Goal: Information Seeking & Learning: Compare options

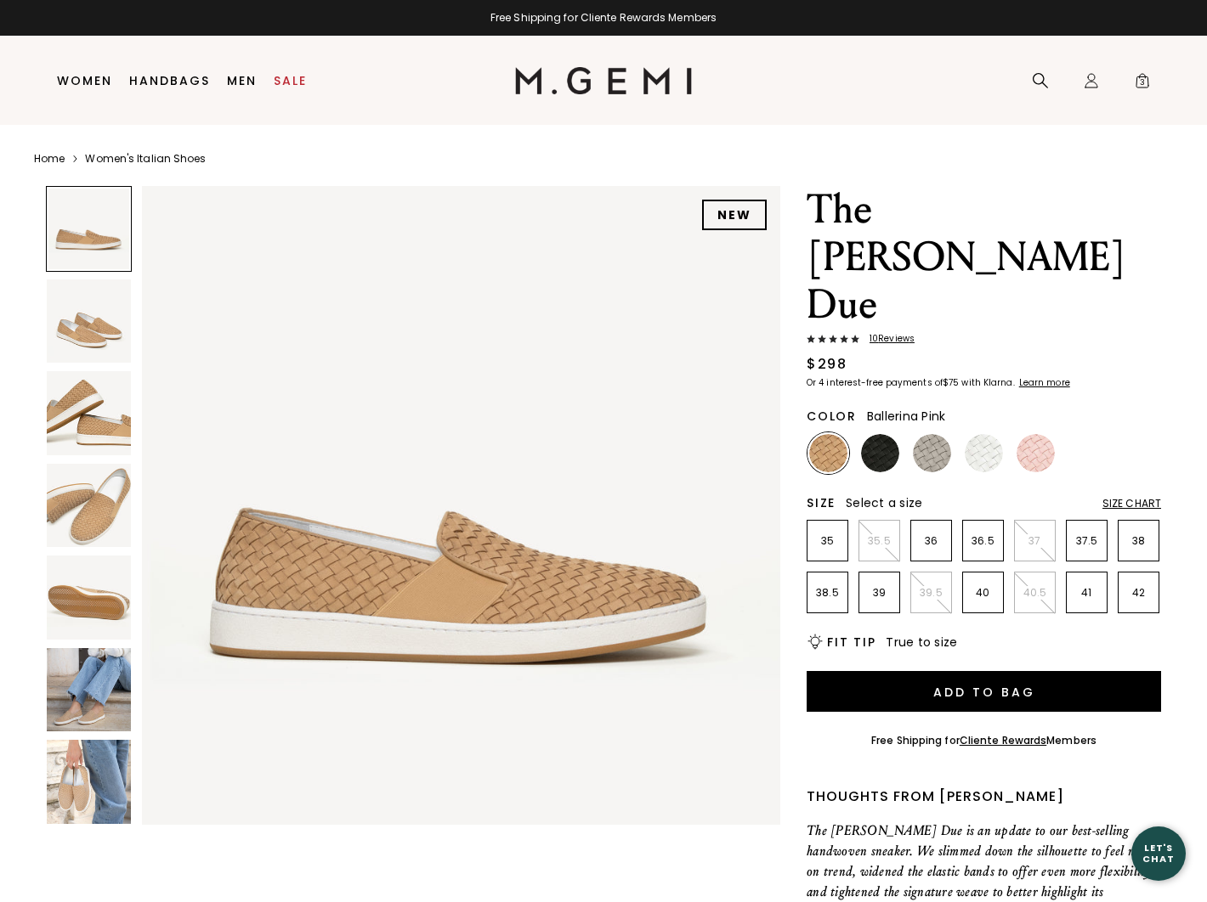
click at [1024, 433] on div at bounding box center [1036, 454] width 42 height 42
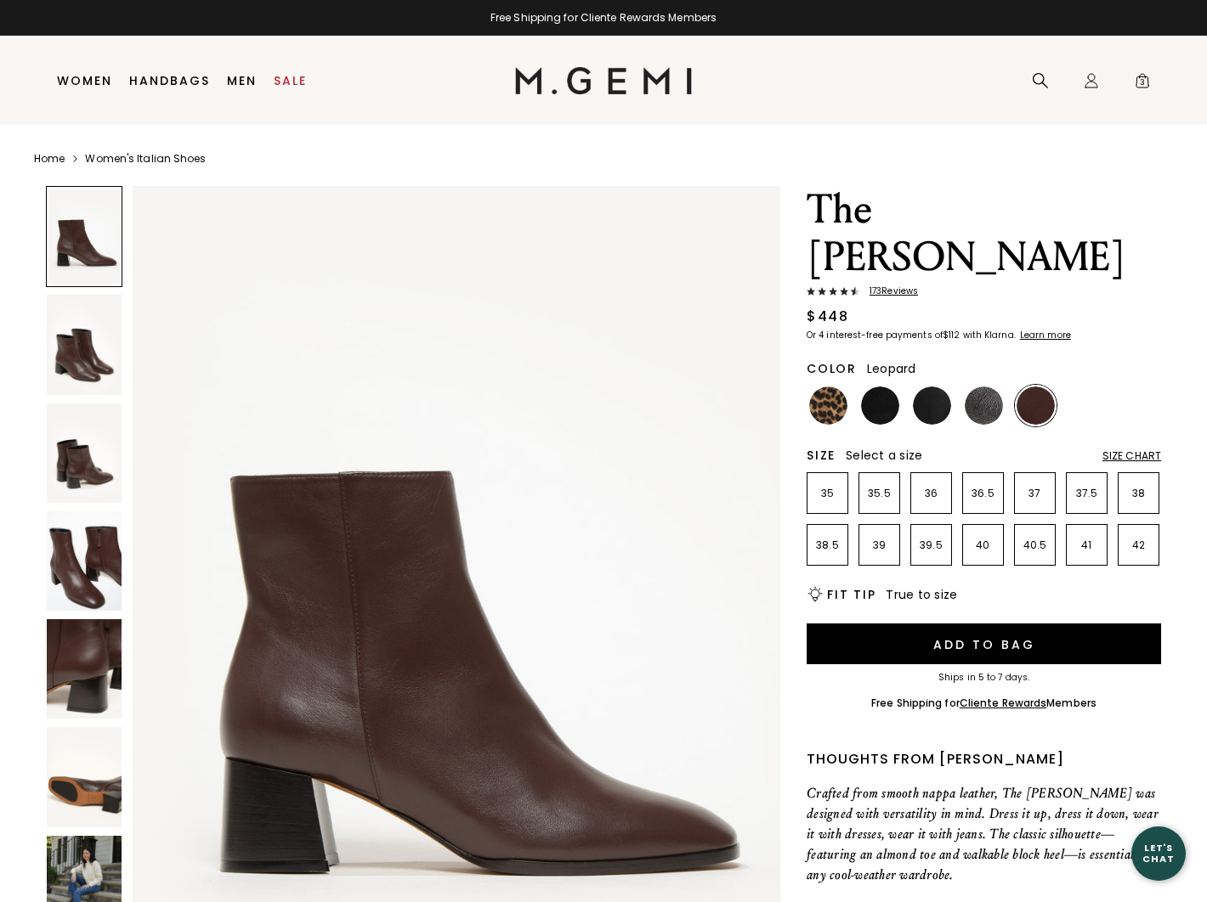
click at [828, 387] on img at bounding box center [828, 406] width 38 height 38
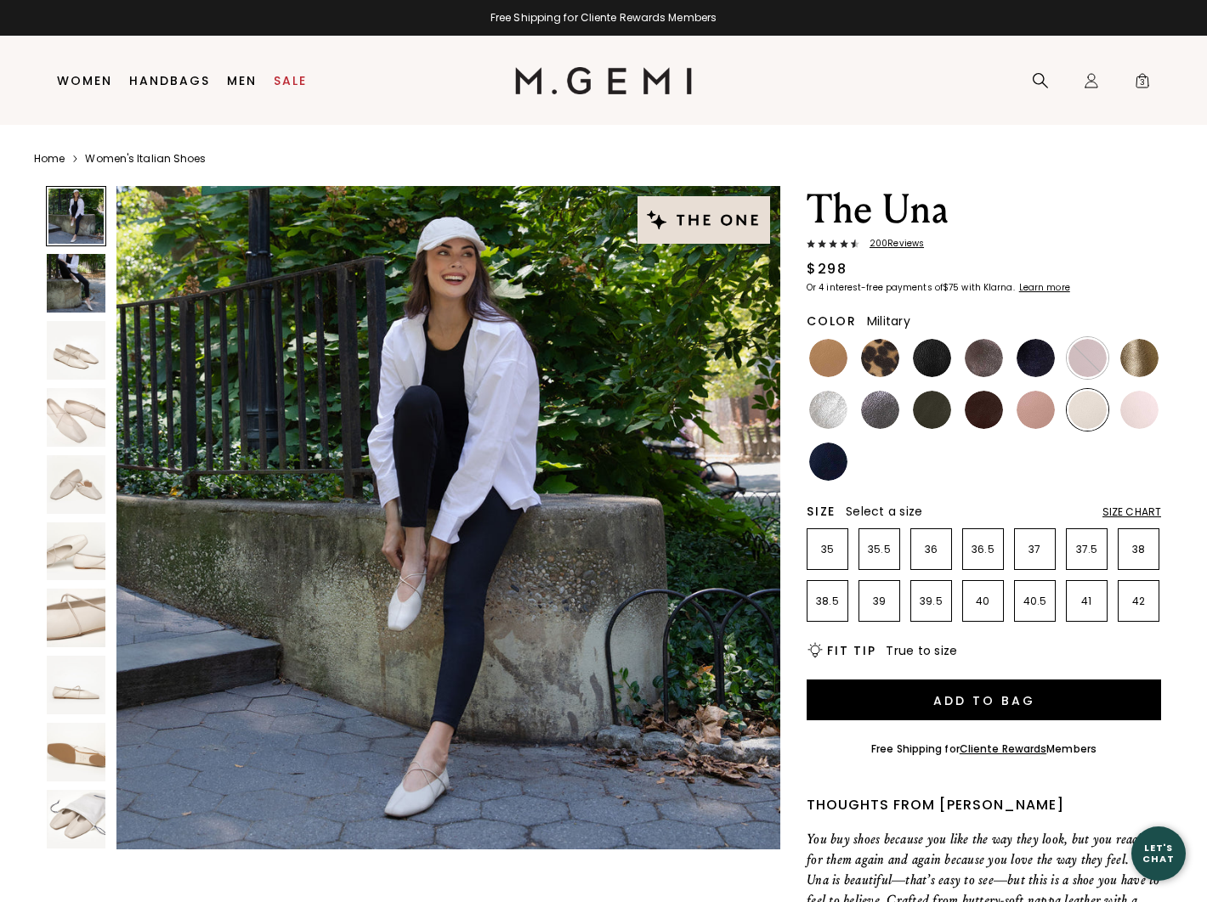
click at [926, 406] on img at bounding box center [932, 410] width 38 height 38
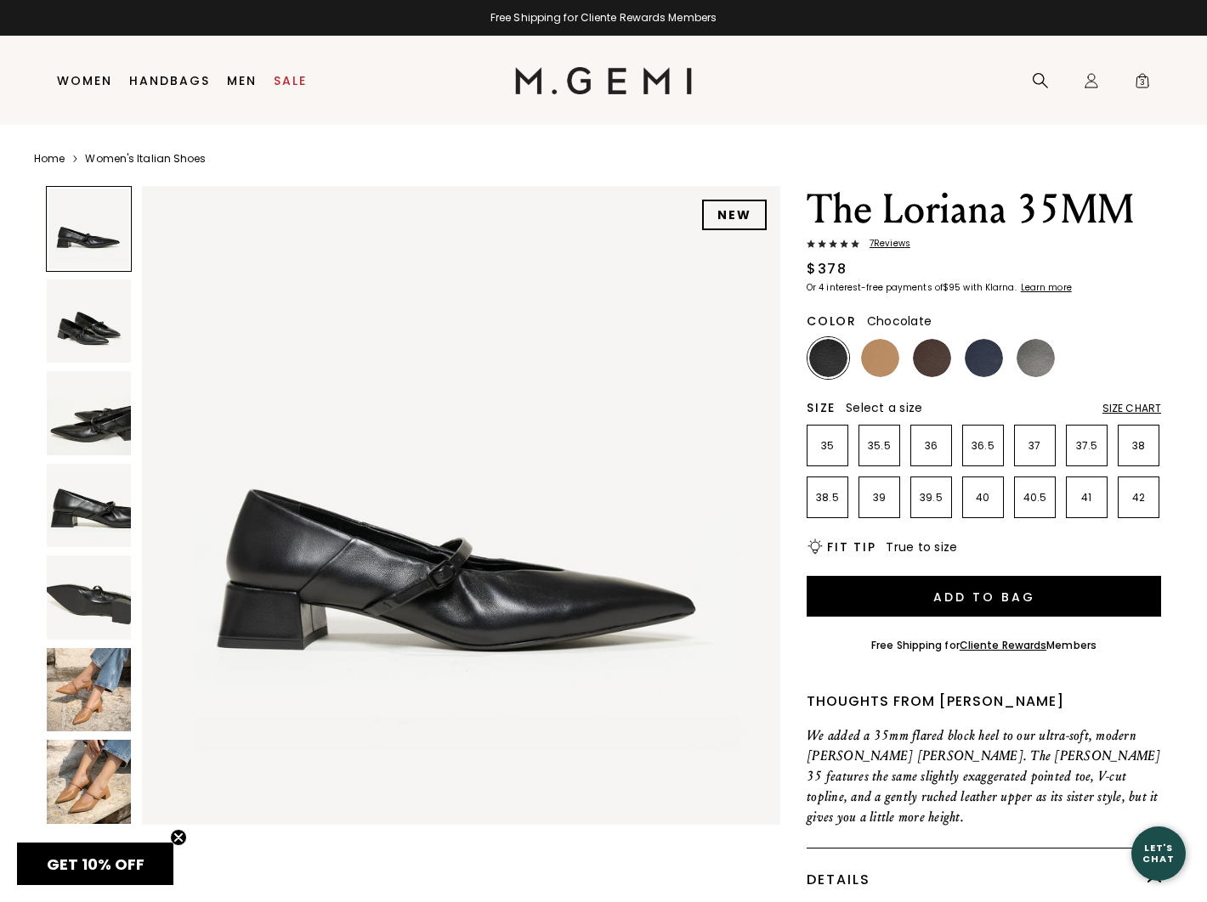
click at [930, 355] on img at bounding box center [932, 358] width 38 height 38
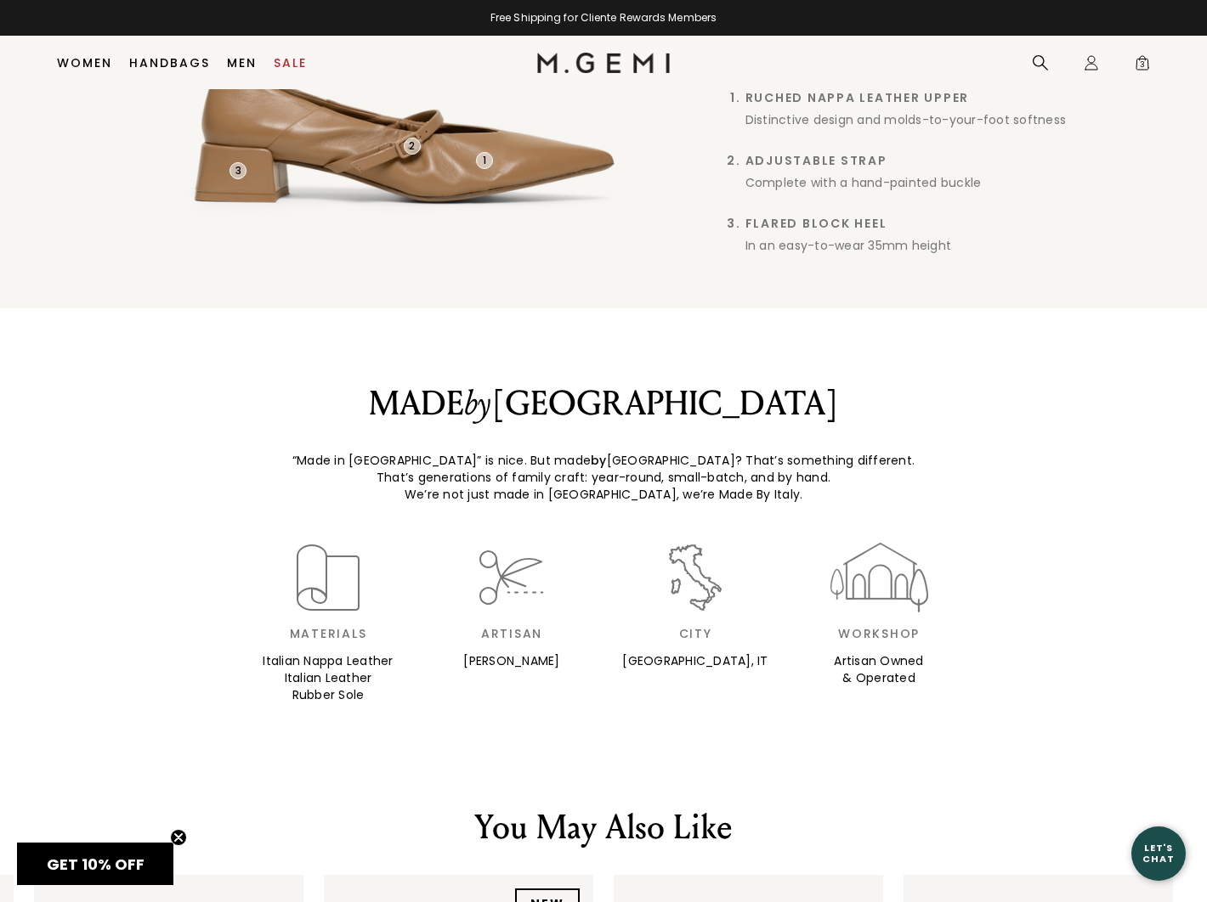
scroll to position [1267, 0]
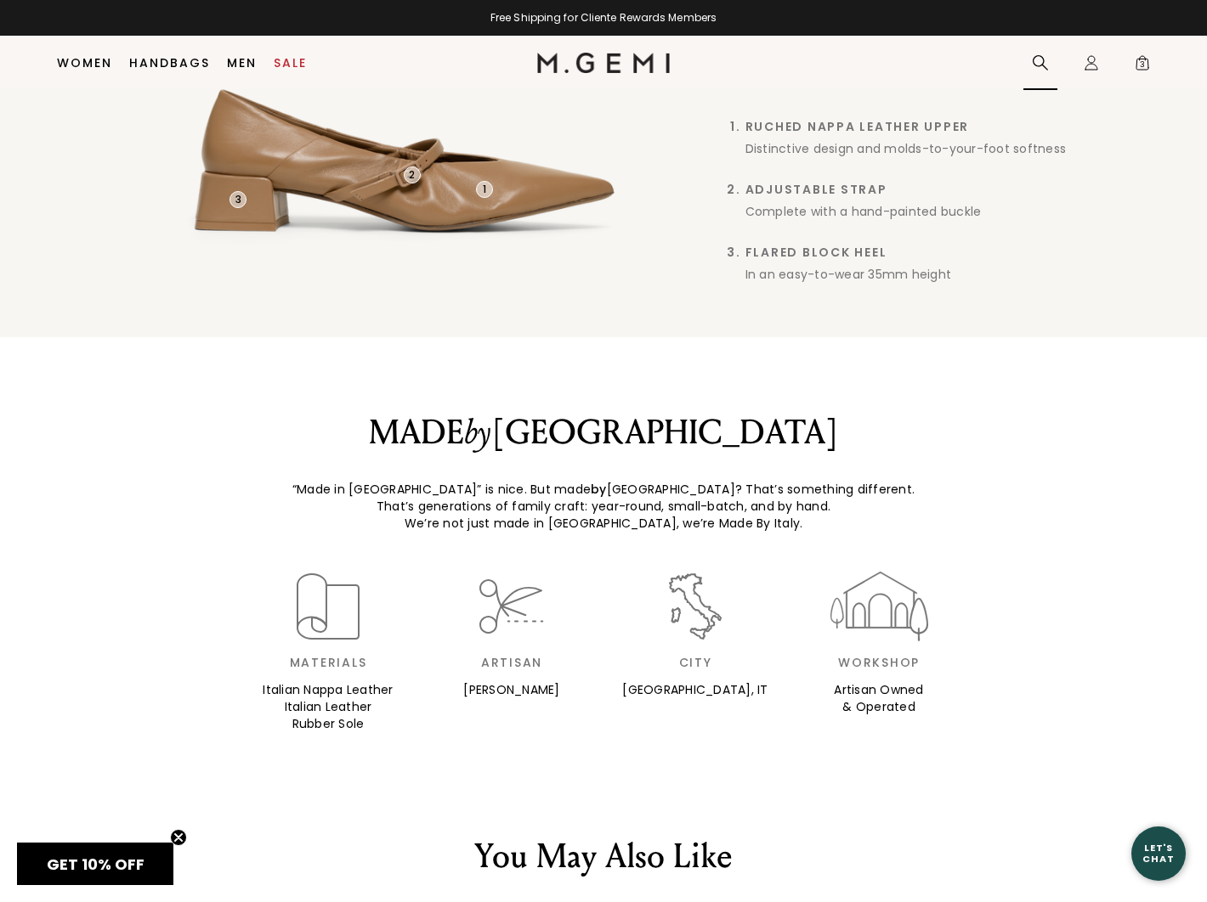
click at [1043, 61] on icon at bounding box center [1039, 62] width 15 height 15
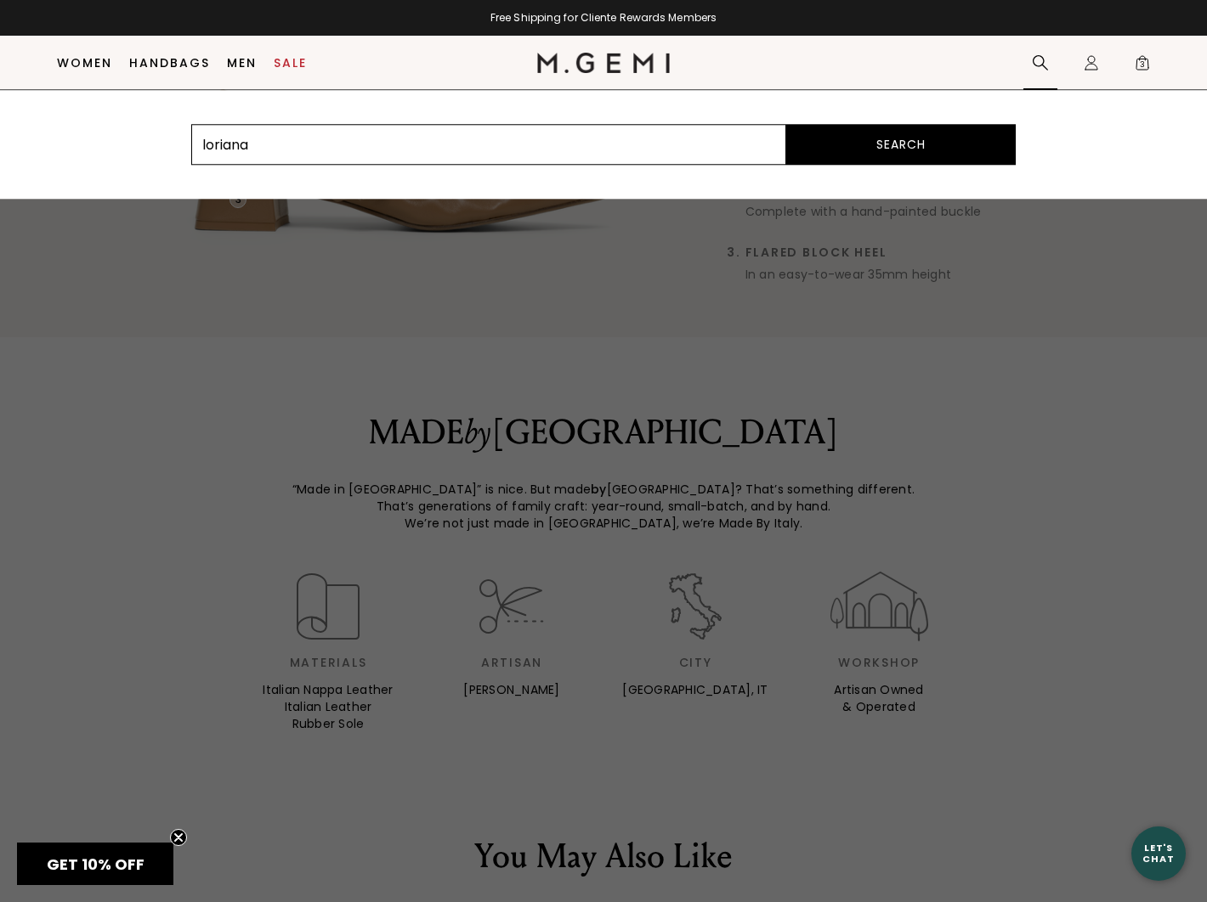
type input "loriana"
click at [786, 124] on button "Search" at bounding box center [900, 144] width 229 height 41
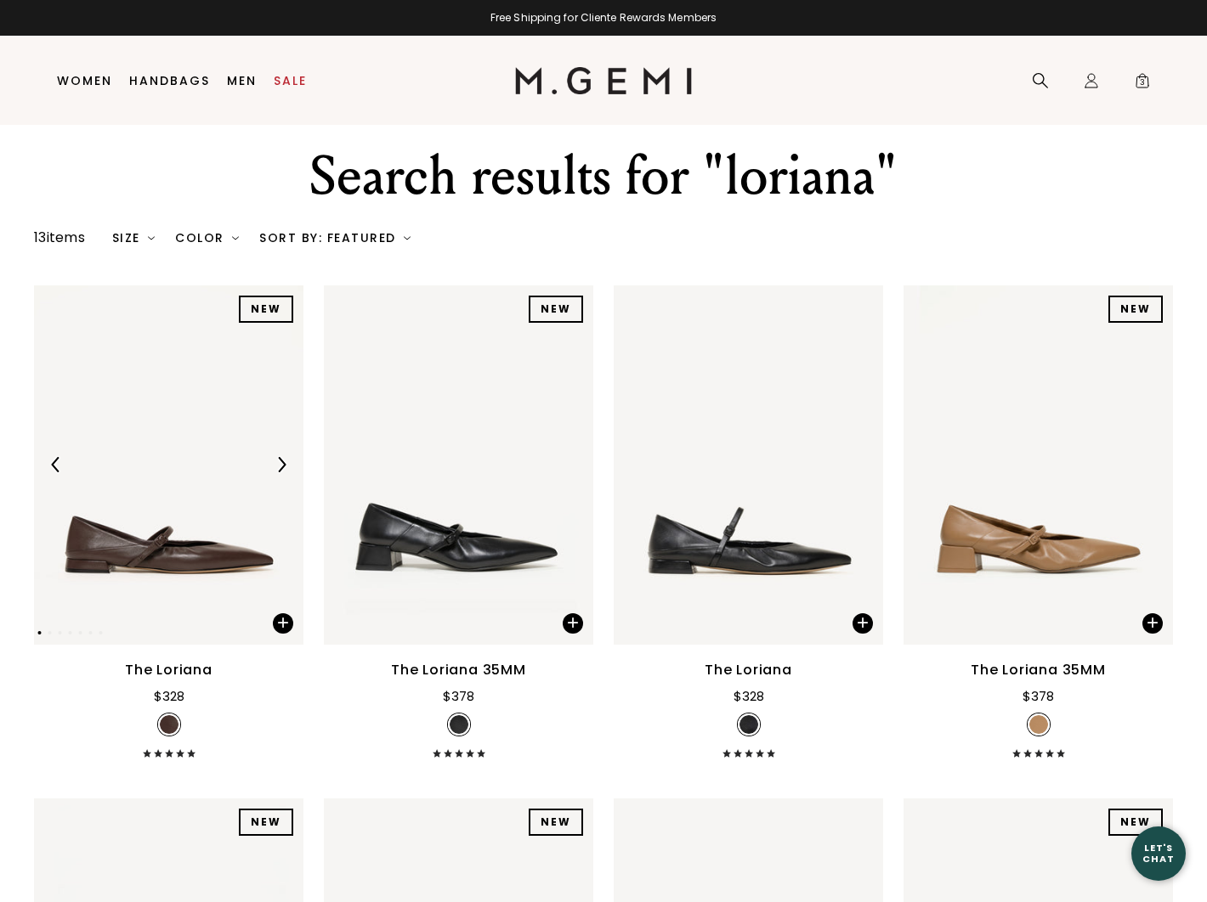
click at [174, 466] on div at bounding box center [168, 464] width 269 height 27
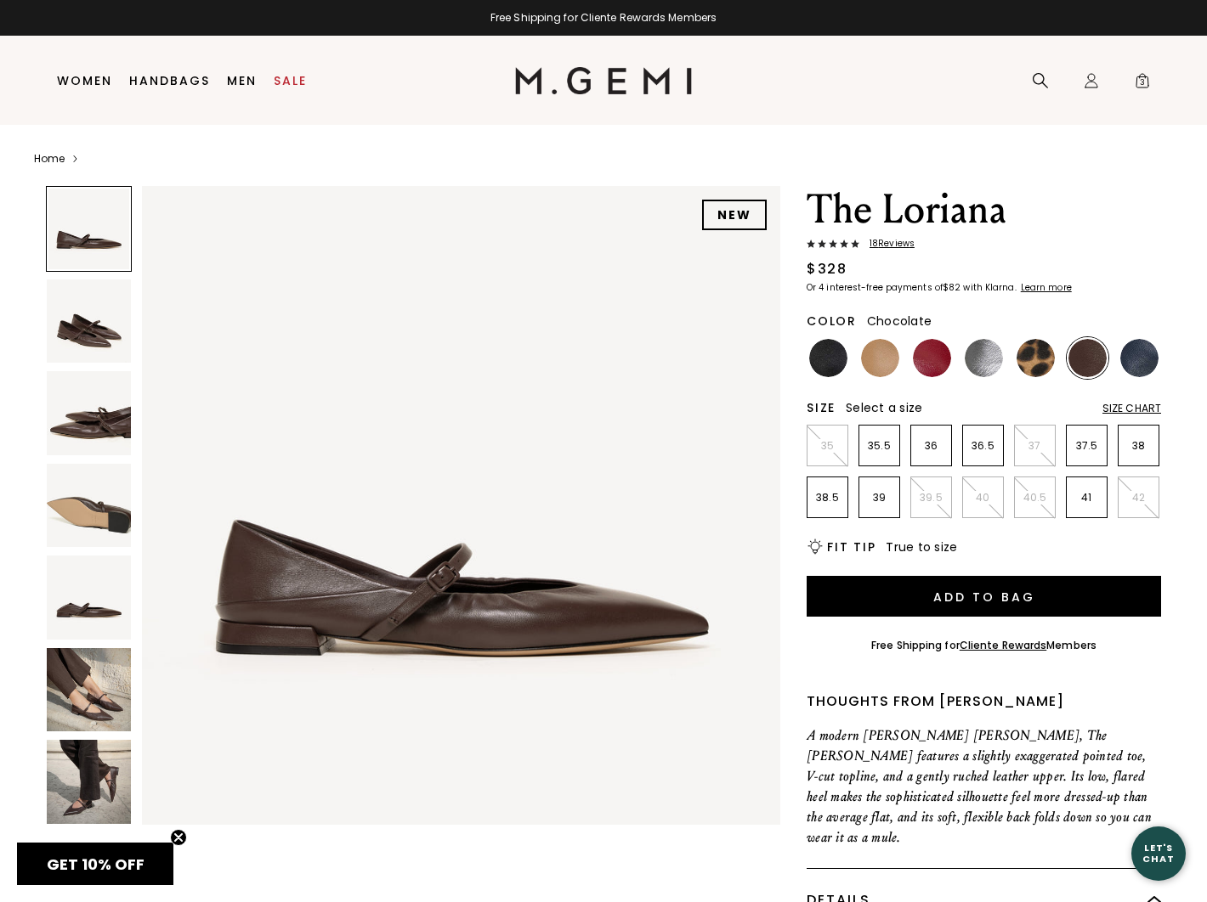
click at [1081, 357] on img at bounding box center [1087, 358] width 38 height 38
